Goal: Participate in discussion: Engage in conversation with other users on a specific topic

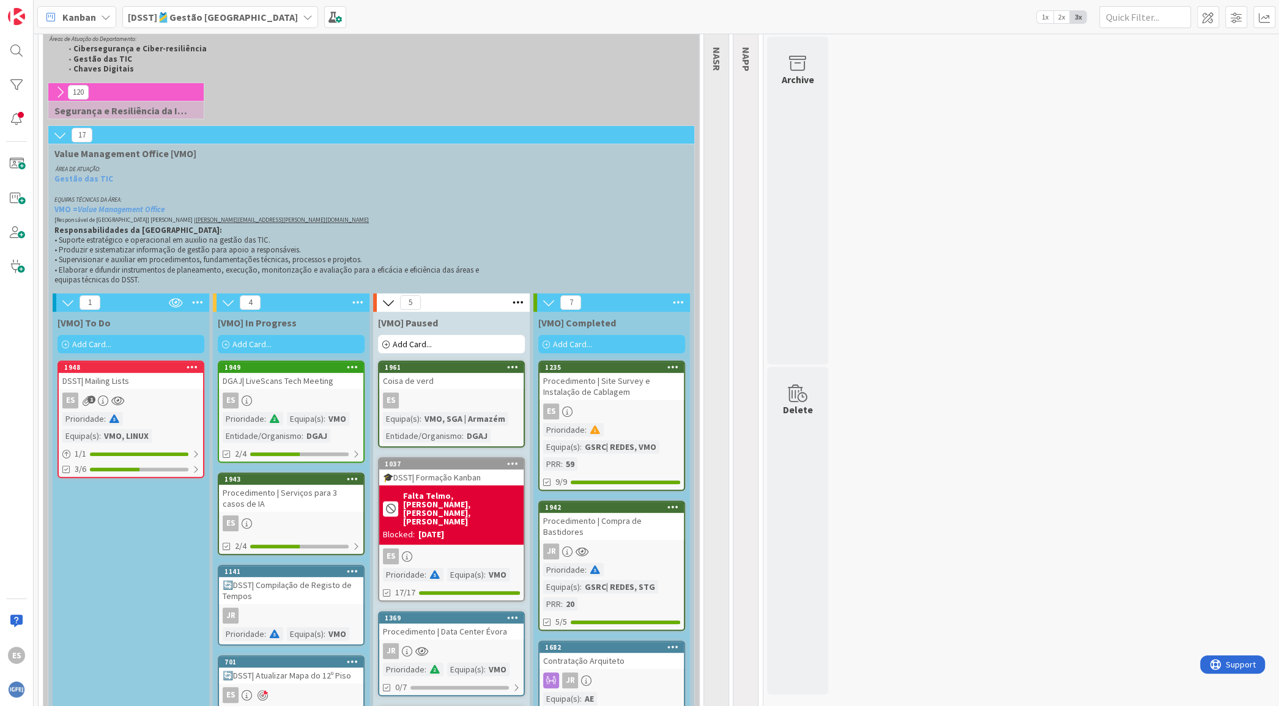
scroll to position [208, 0]
click at [169, 395] on div "ES 1" at bounding box center [131, 401] width 144 height 16
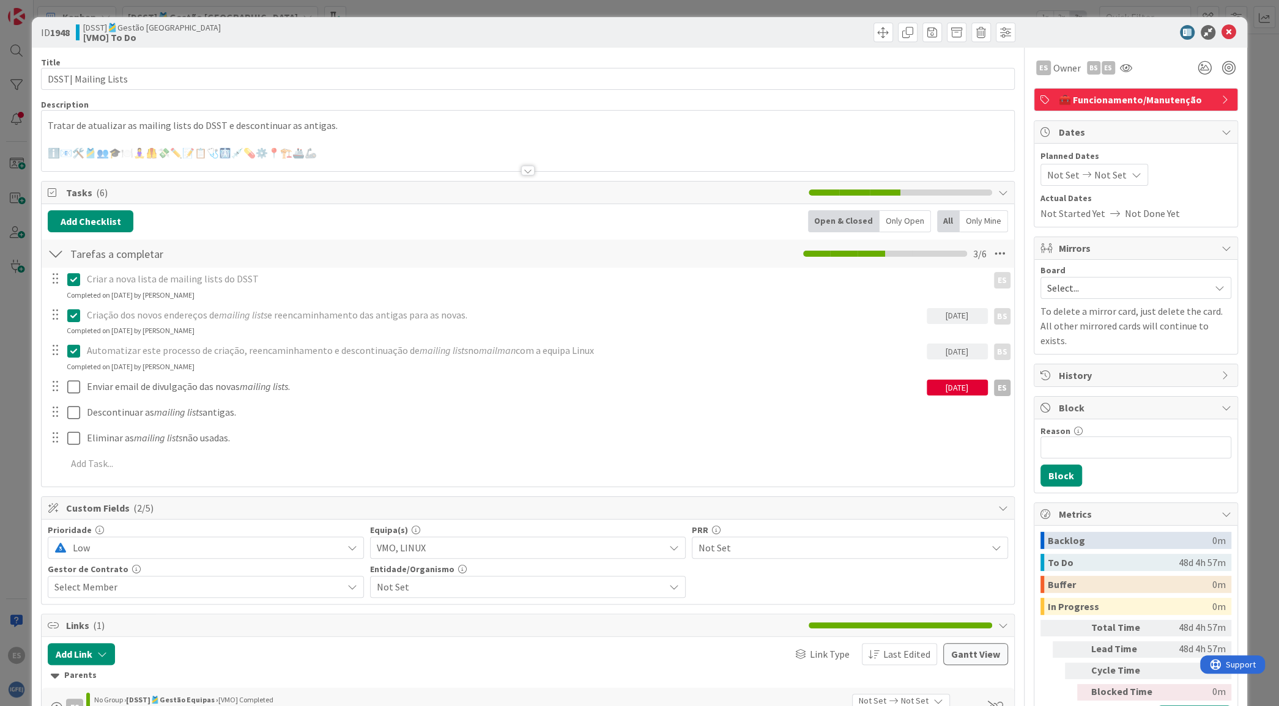
click at [362, 144] on div at bounding box center [528, 155] width 972 height 31
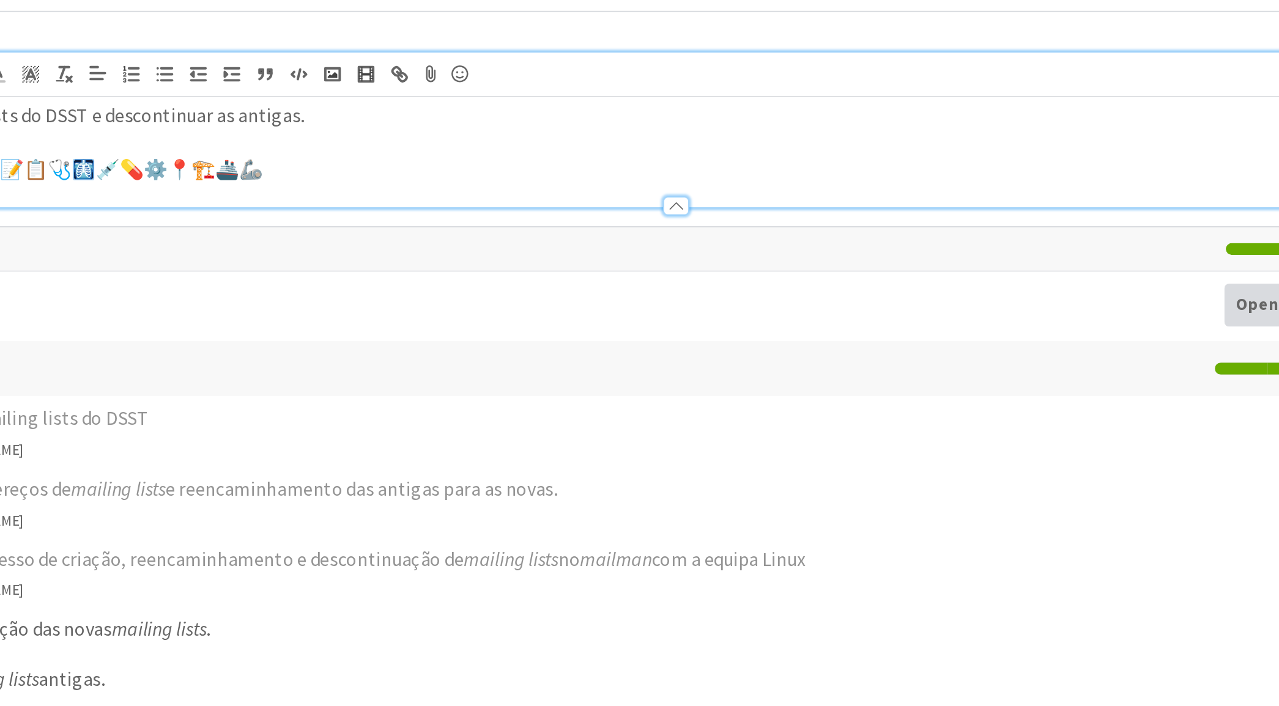
click at [372, 171] on p "ℹ️📧🛠️🎽👥🎓🍽️🧘‍♀️🦺💸✏️📝📋🩺🩻💉💊⚙️📍🏗️🚢🦾" at bounding box center [528, 170] width 960 height 14
click at [414, 121] on icon at bounding box center [417, 121] width 15 height 17
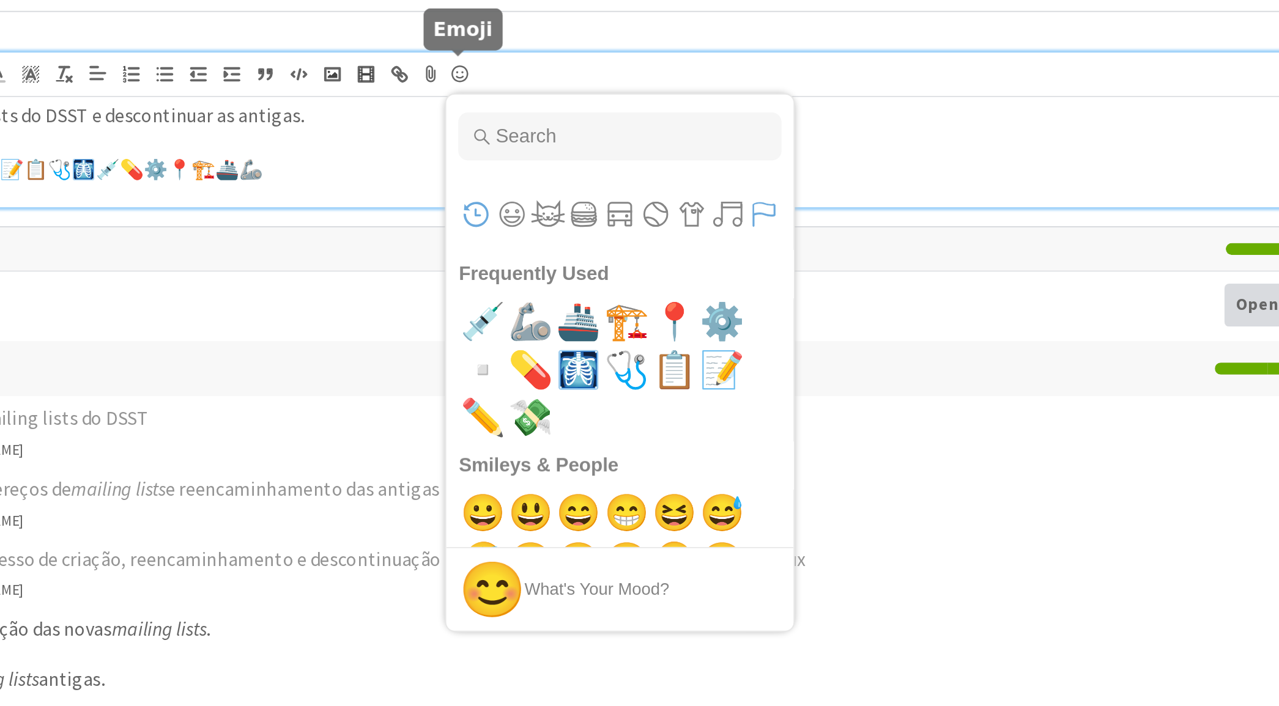
click at [573, 196] on button "Flags" at bounding box center [572, 193] width 18 height 18
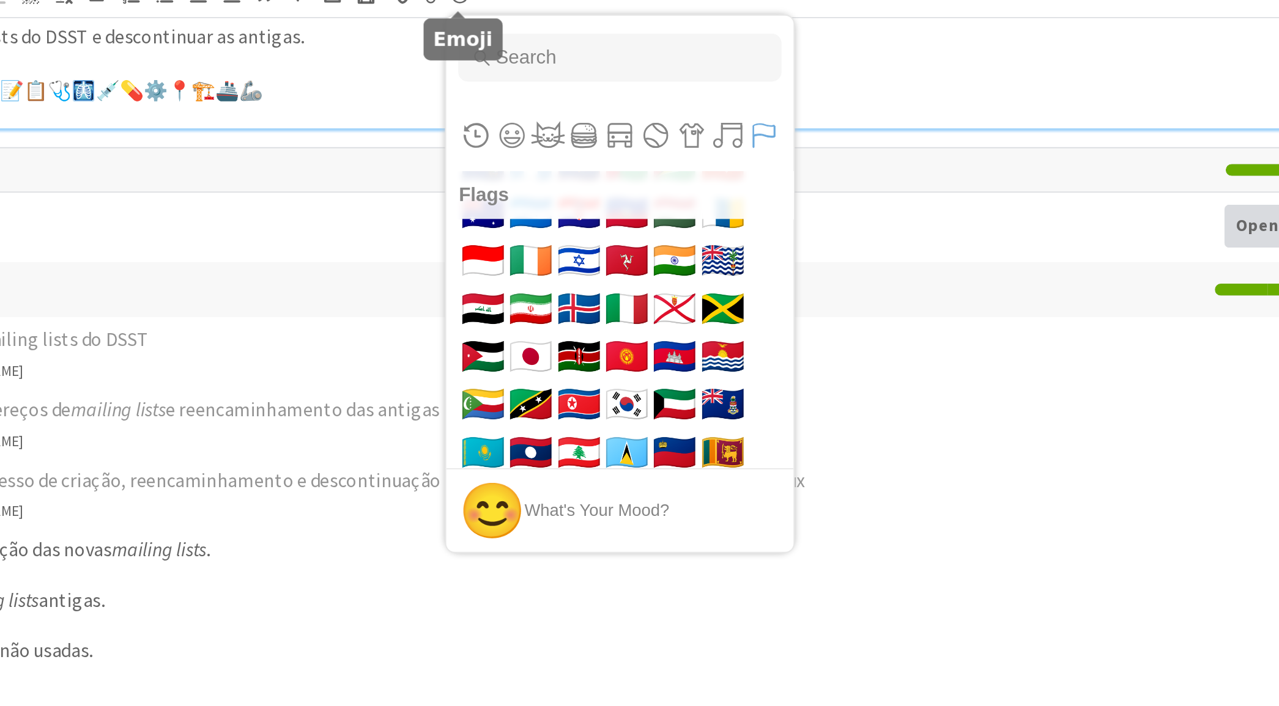
scroll to position [7428, 0]
